Goal: Register for event/course

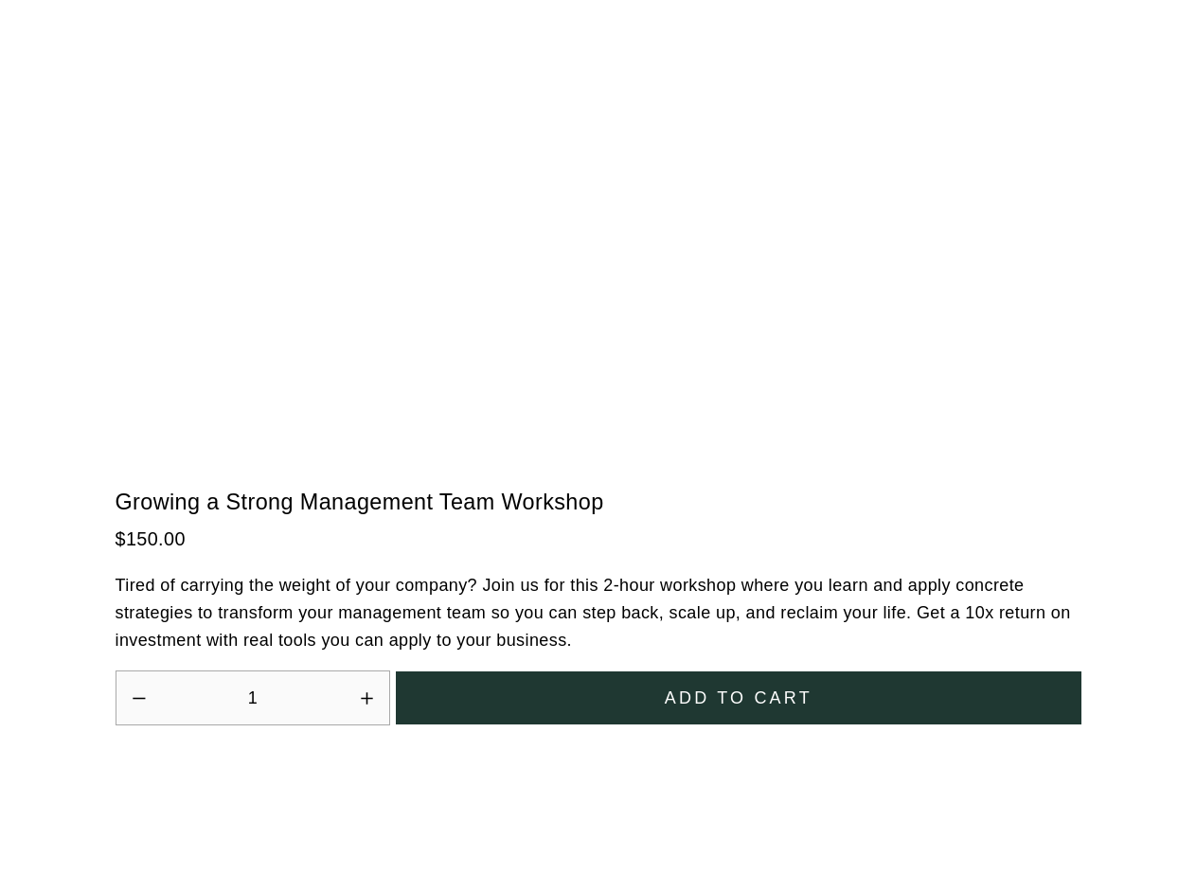
scroll to position [5240, 0]
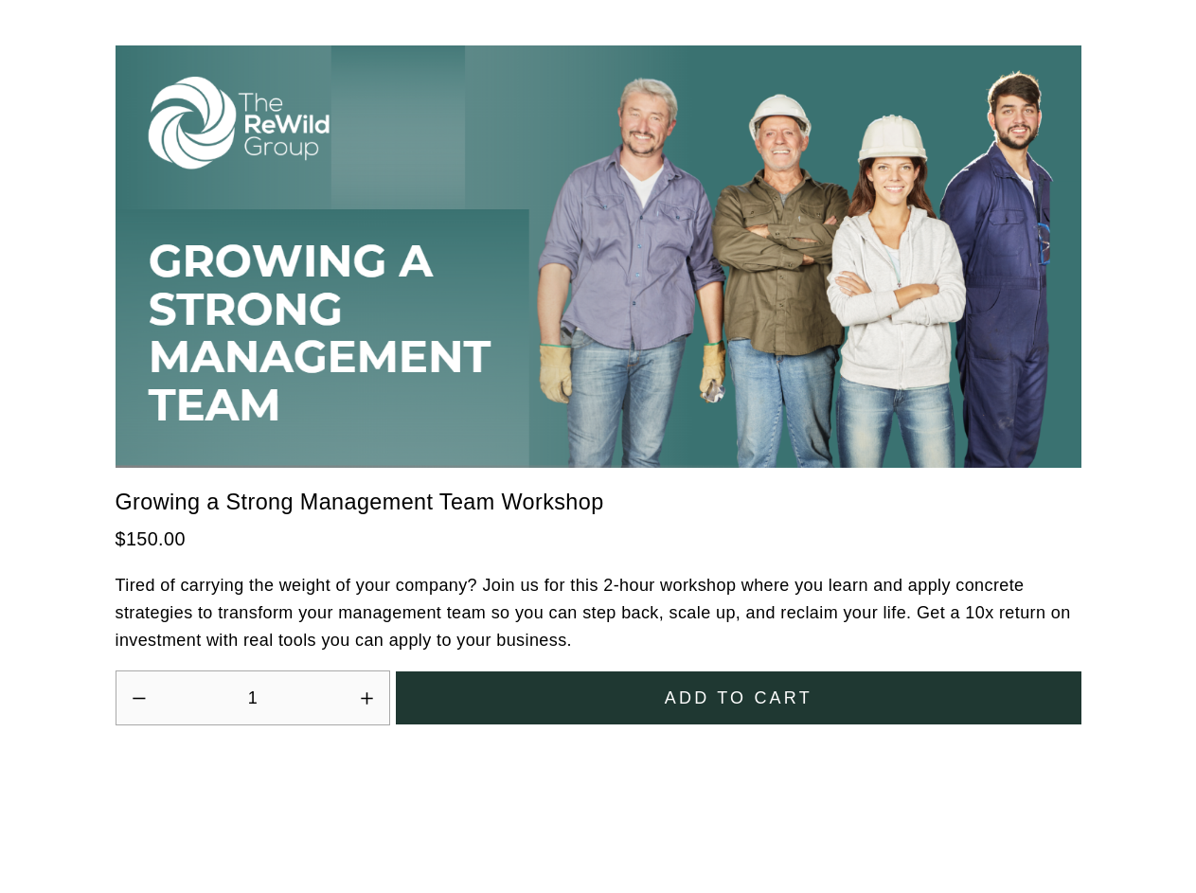
scroll to position [5240, 0]
